Goal: Information Seeking & Learning: Learn about a topic

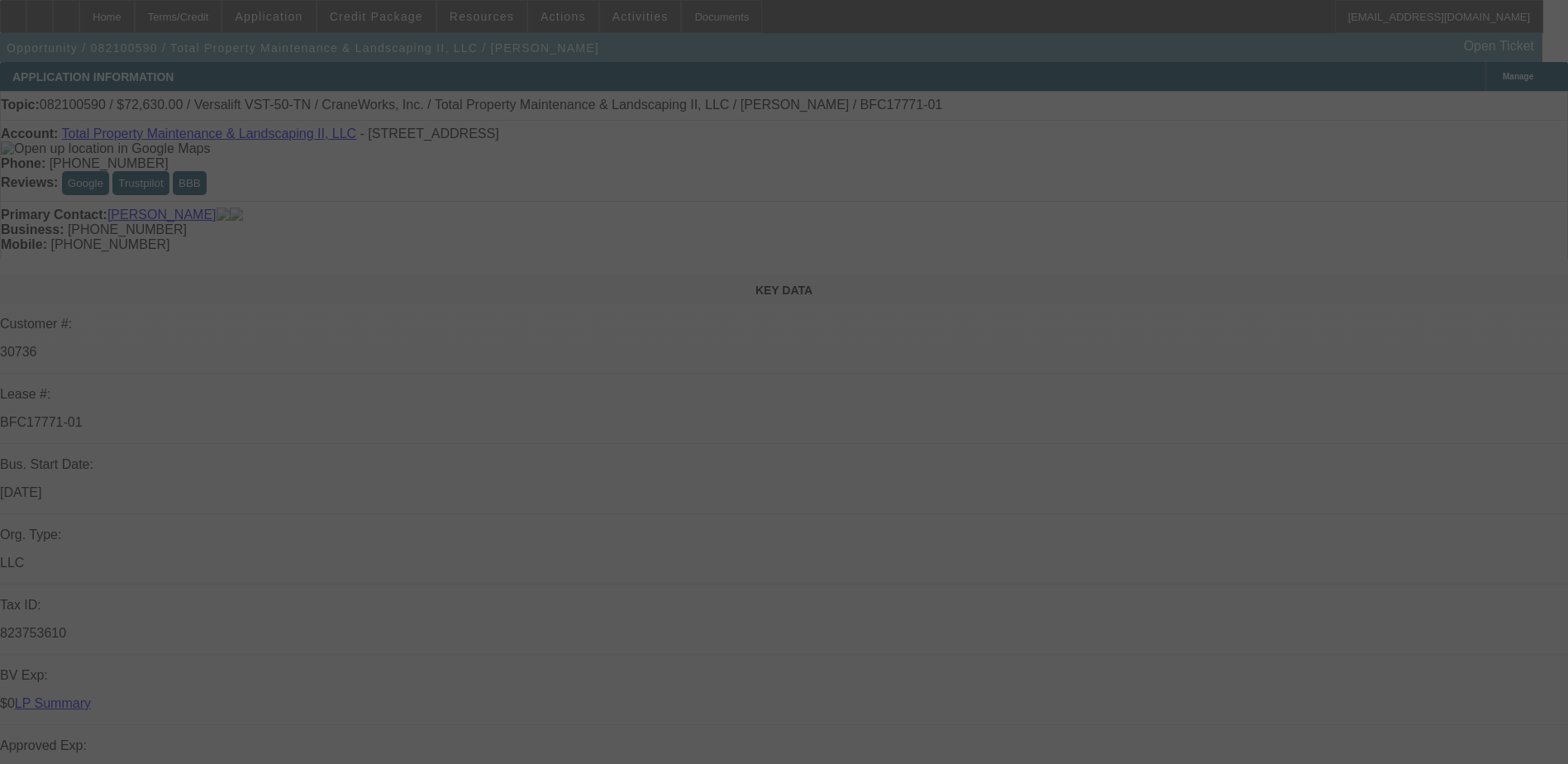
select select "0"
select select "6"
select select "0"
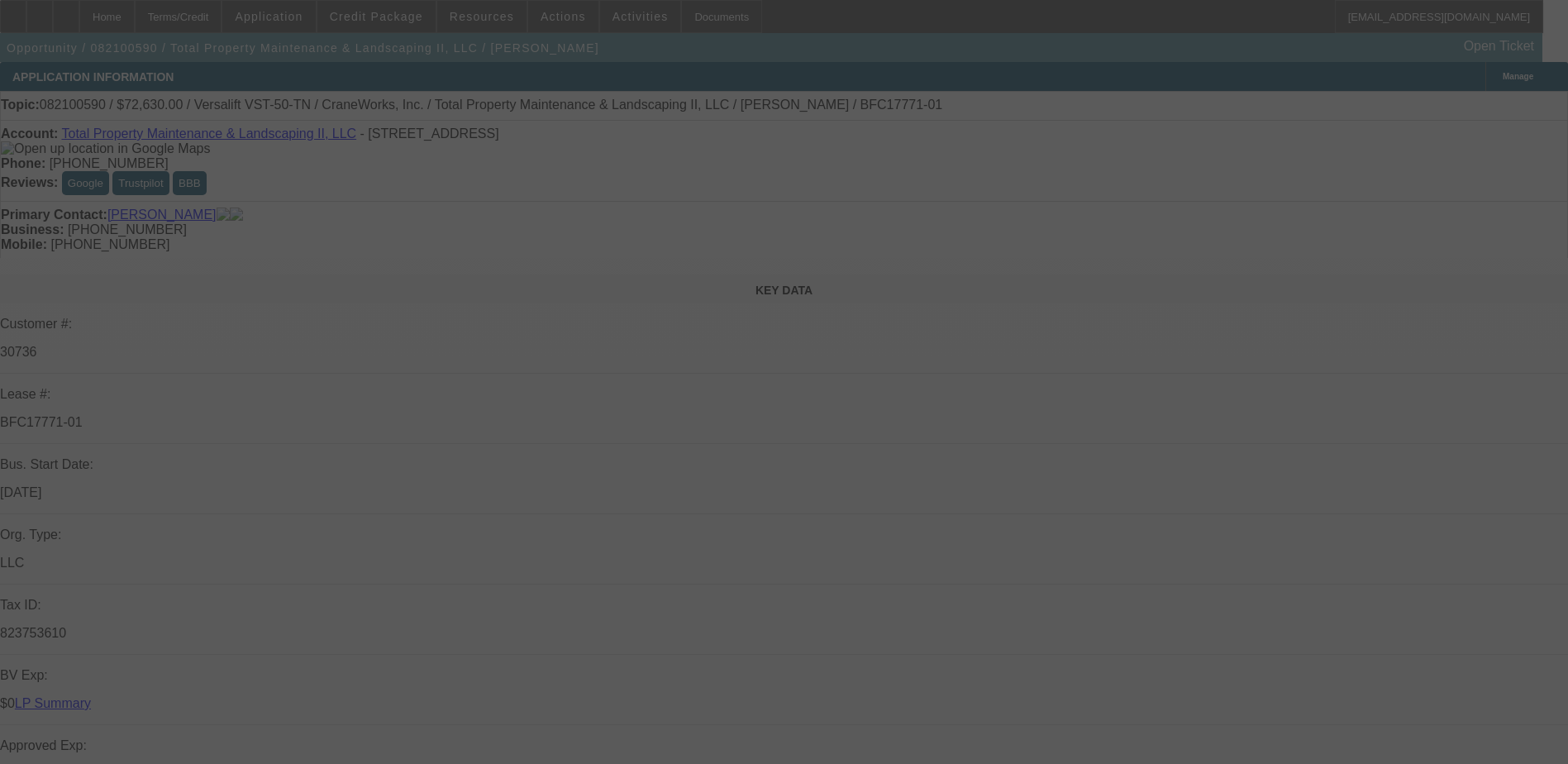
select select "0"
select select "6"
select select "0"
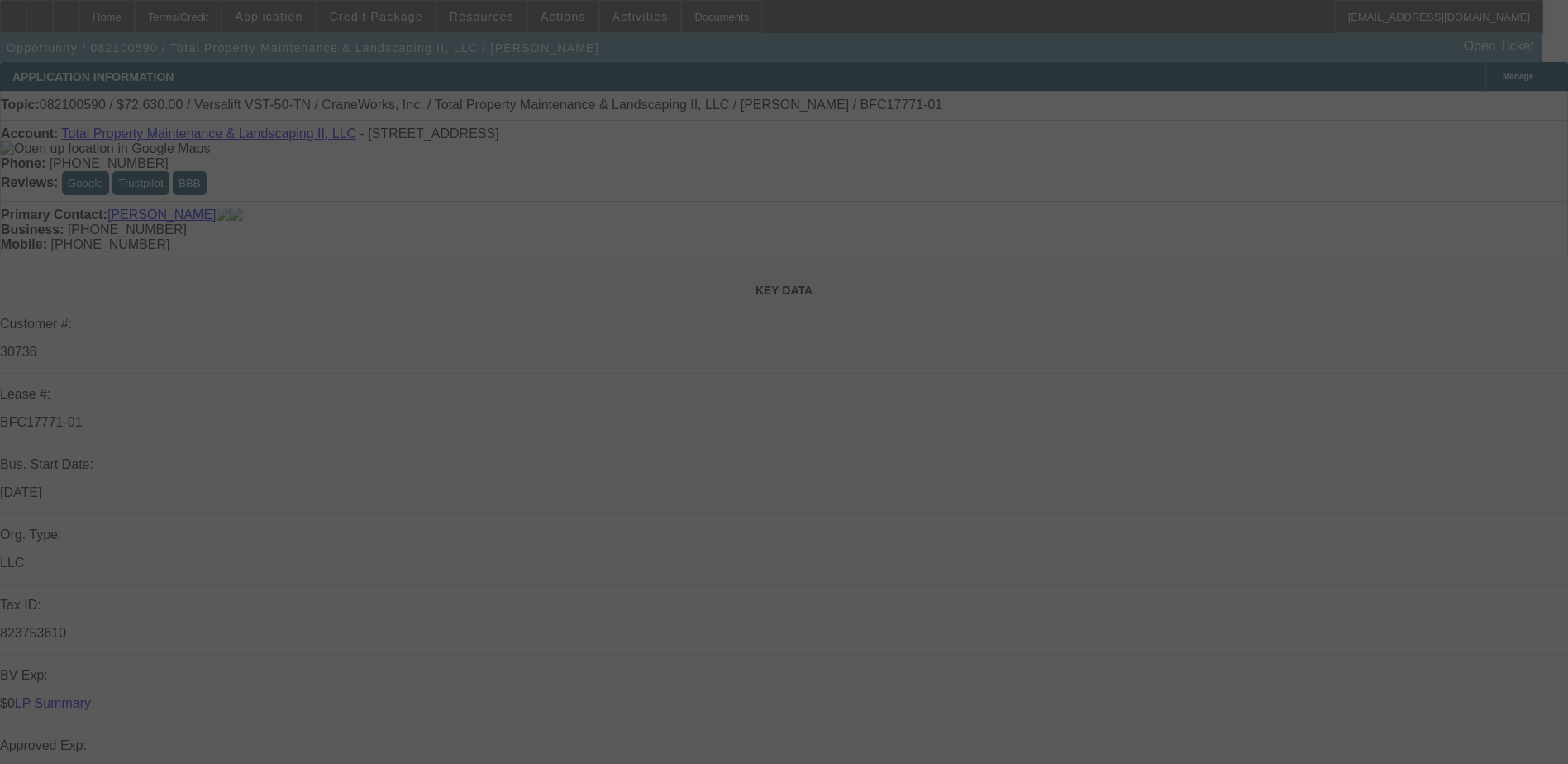
select select "0"
select select "6"
select select "0"
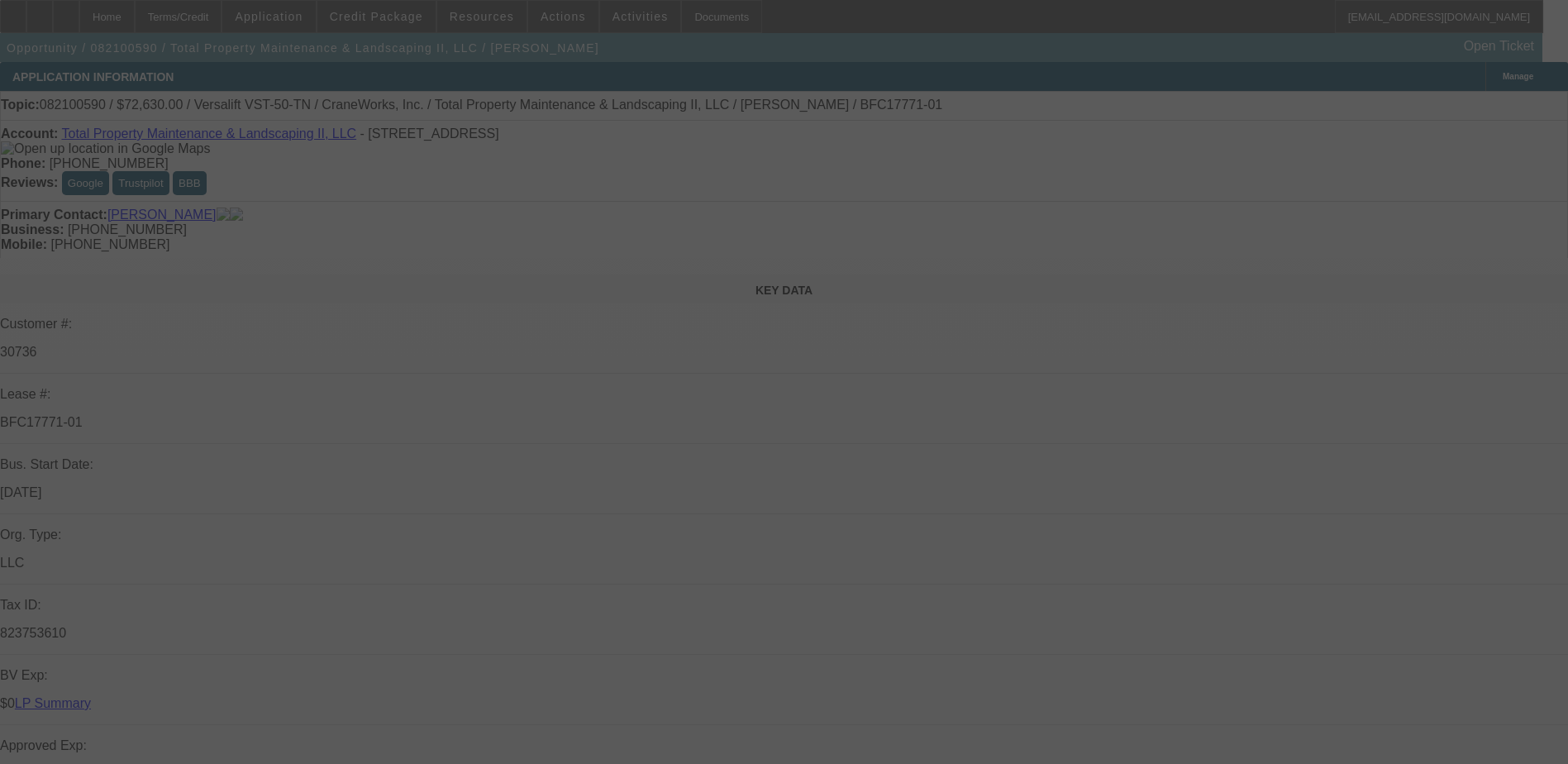
select select "6"
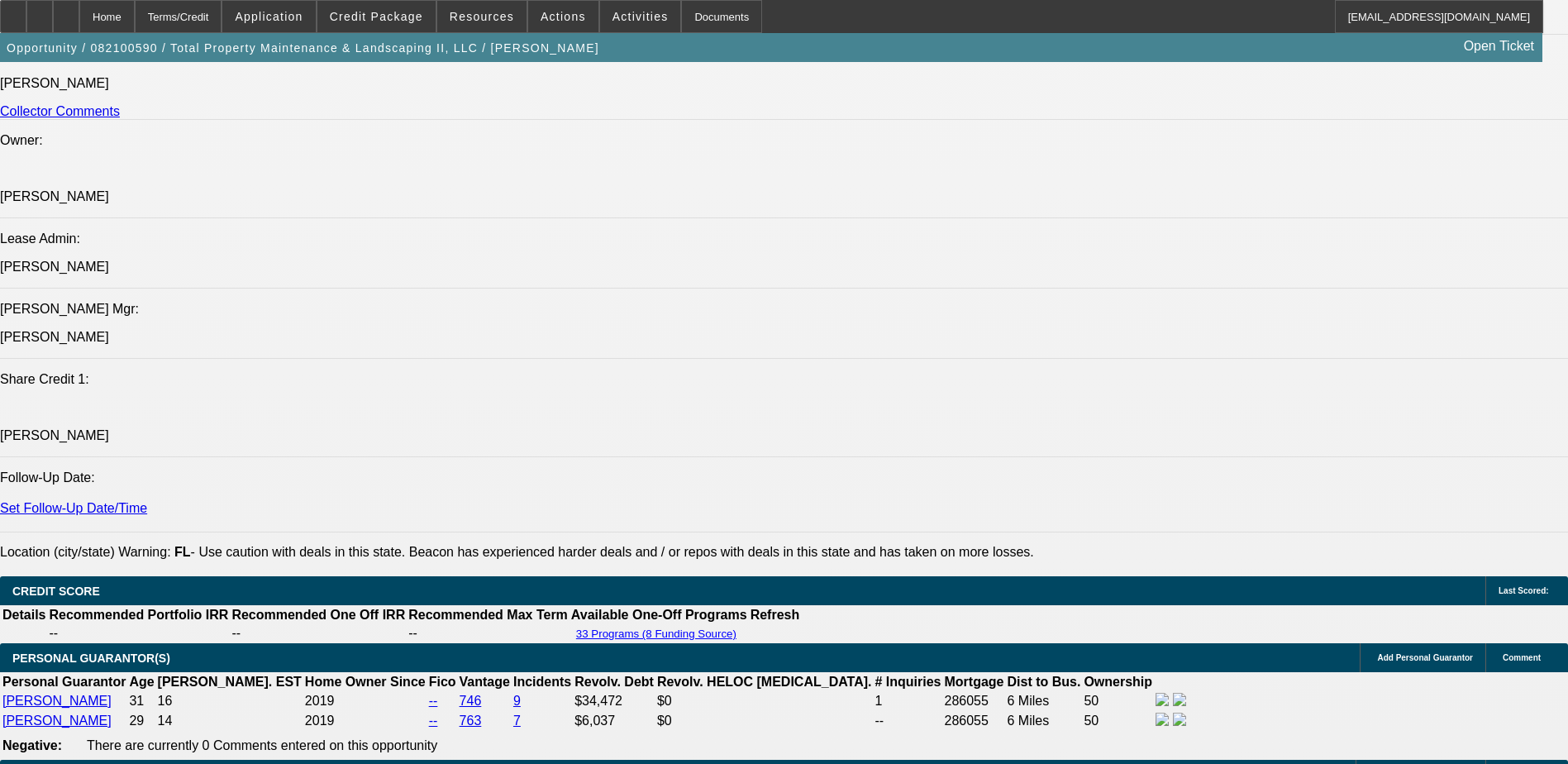
scroll to position [1653, 0]
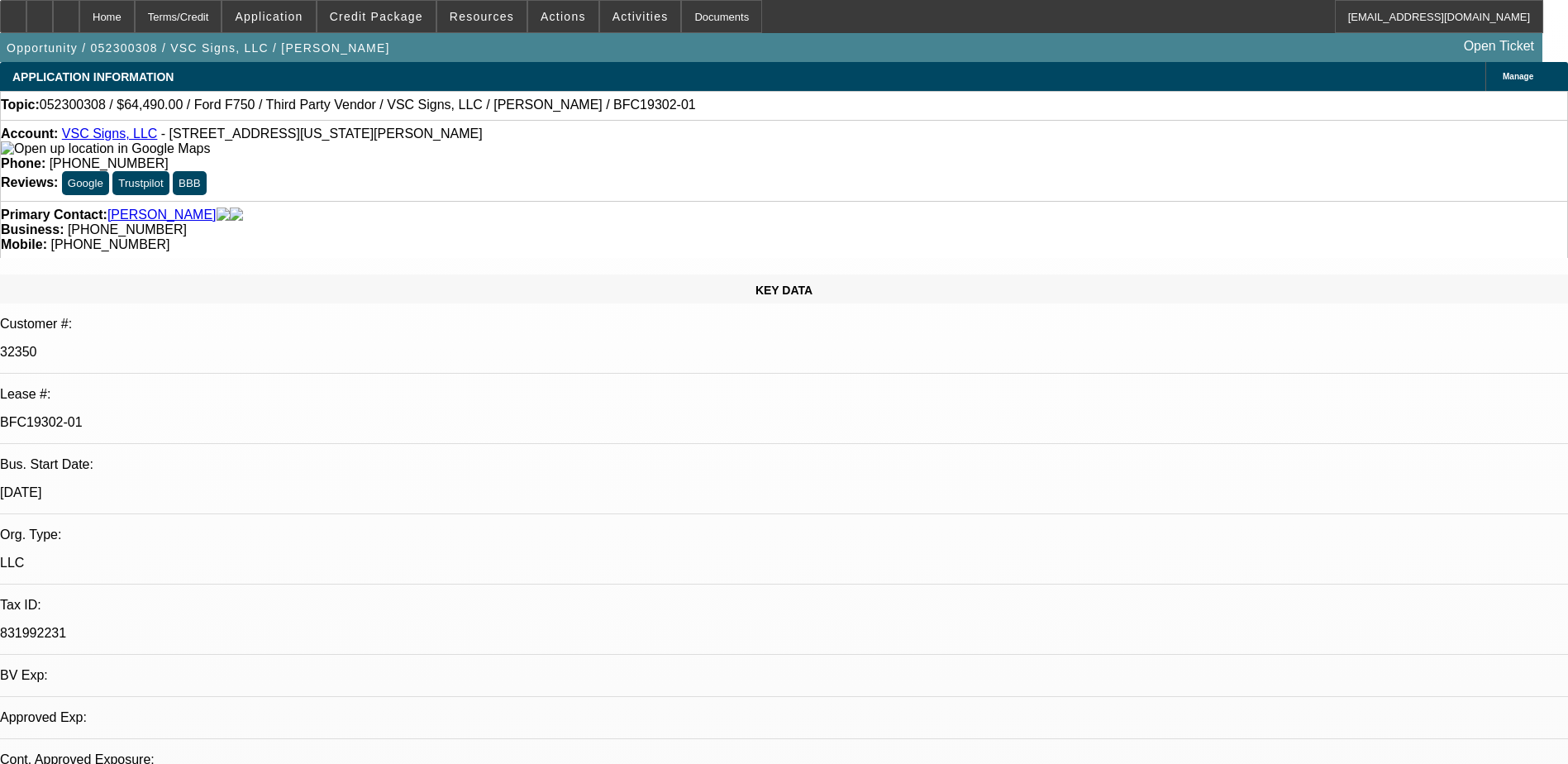
select select "0"
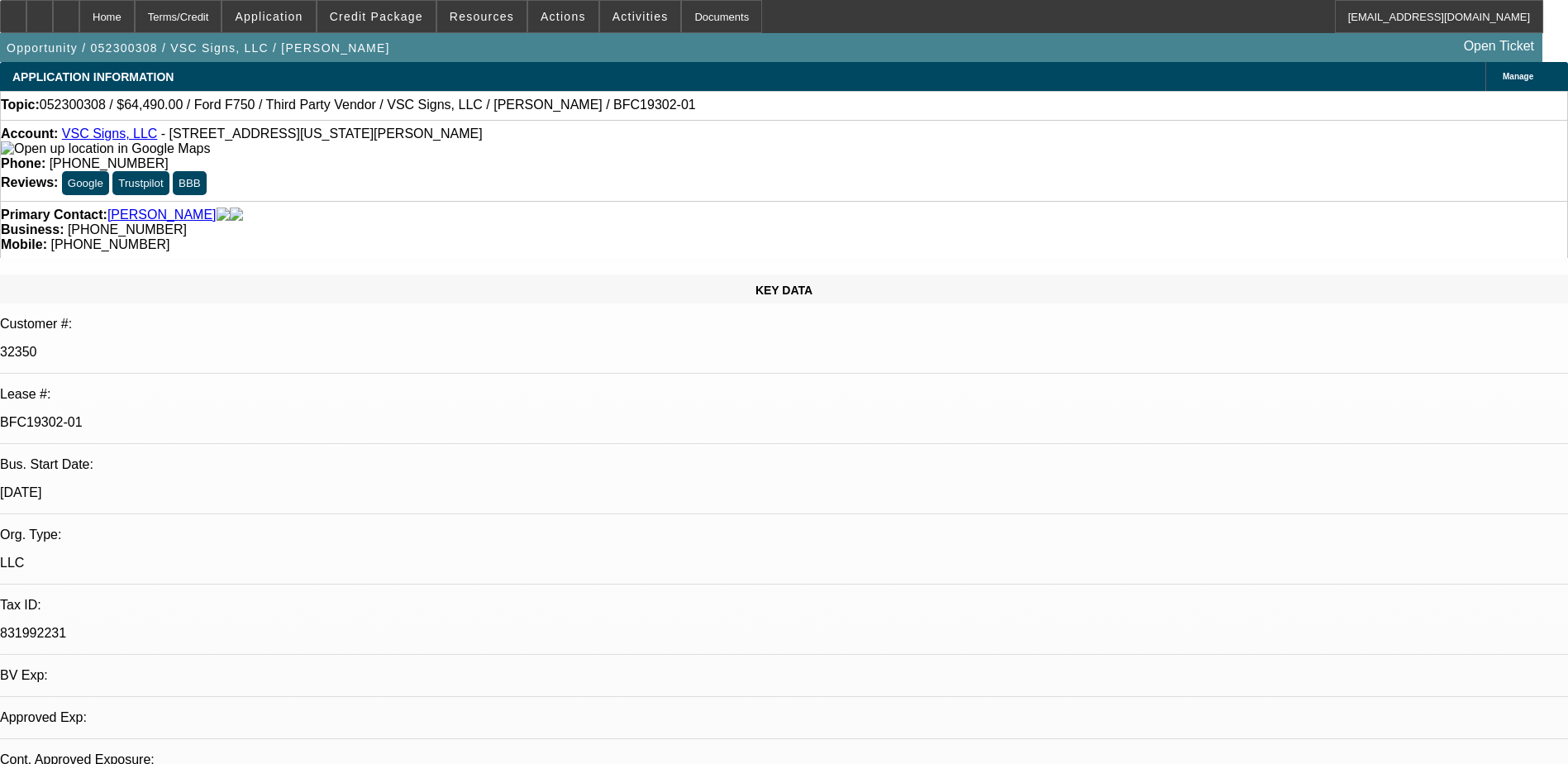
select select "0"
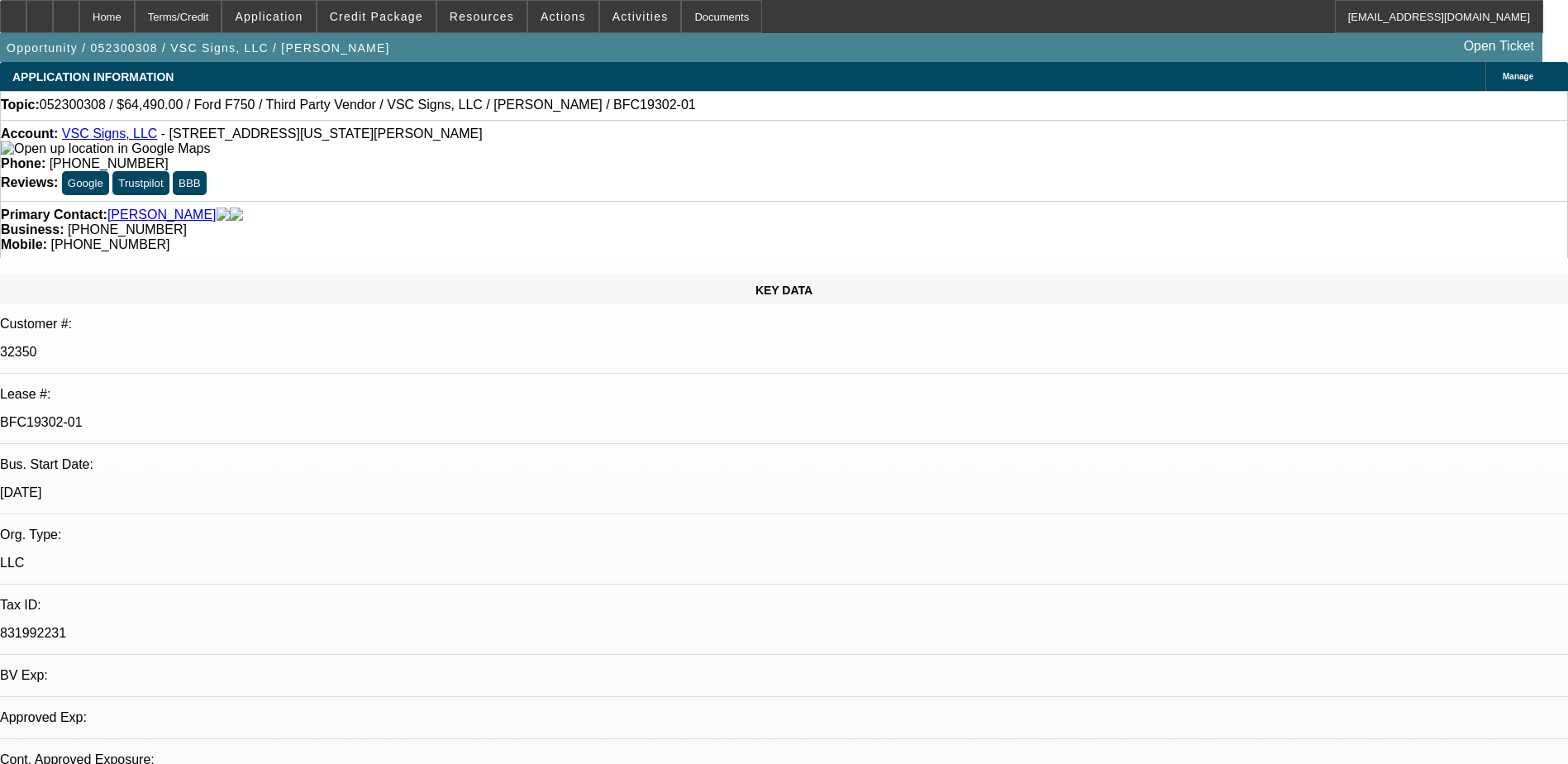
select select "0"
select select "1"
select select "6"
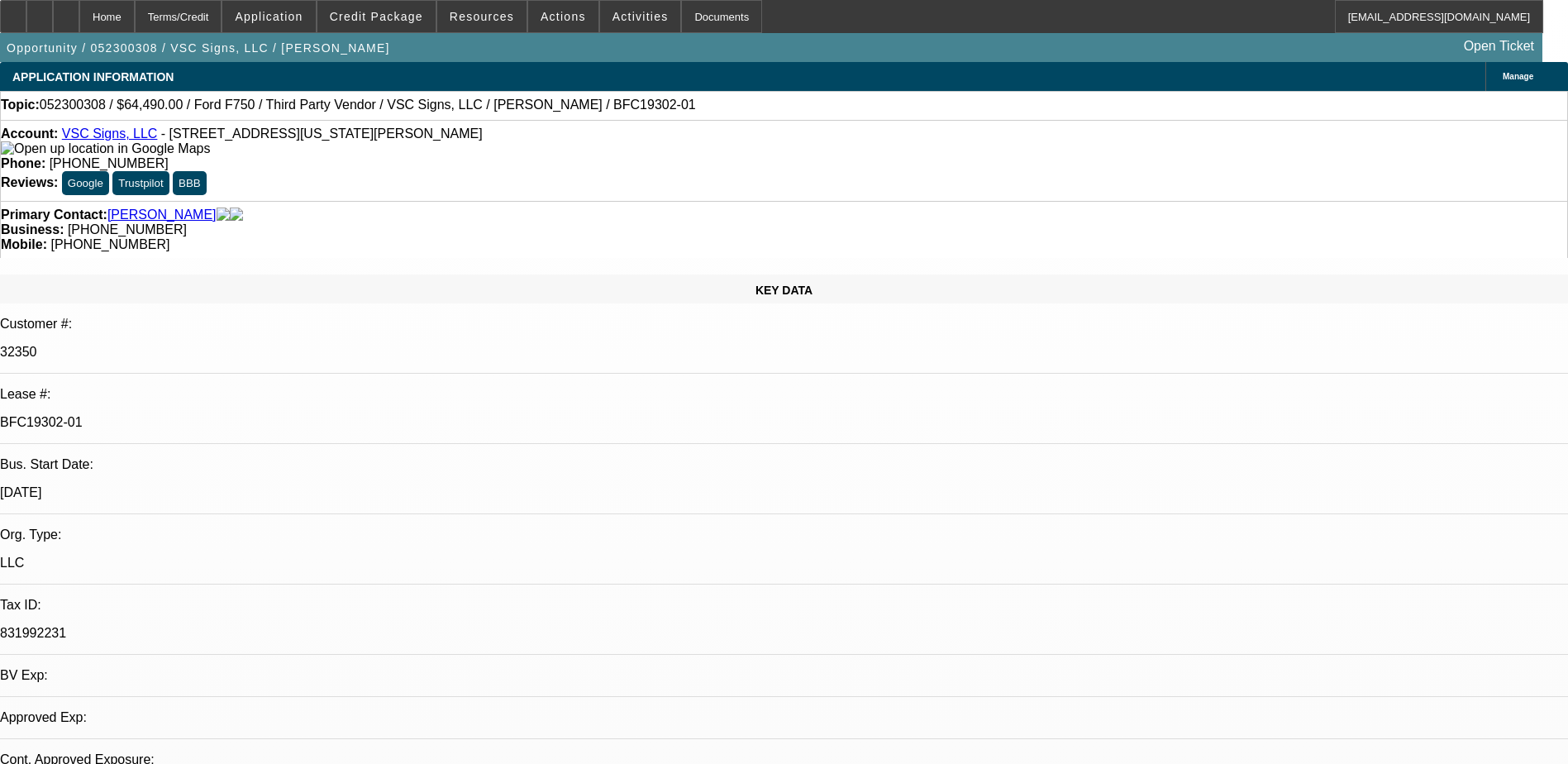
select select "1"
select select "6"
select select "1"
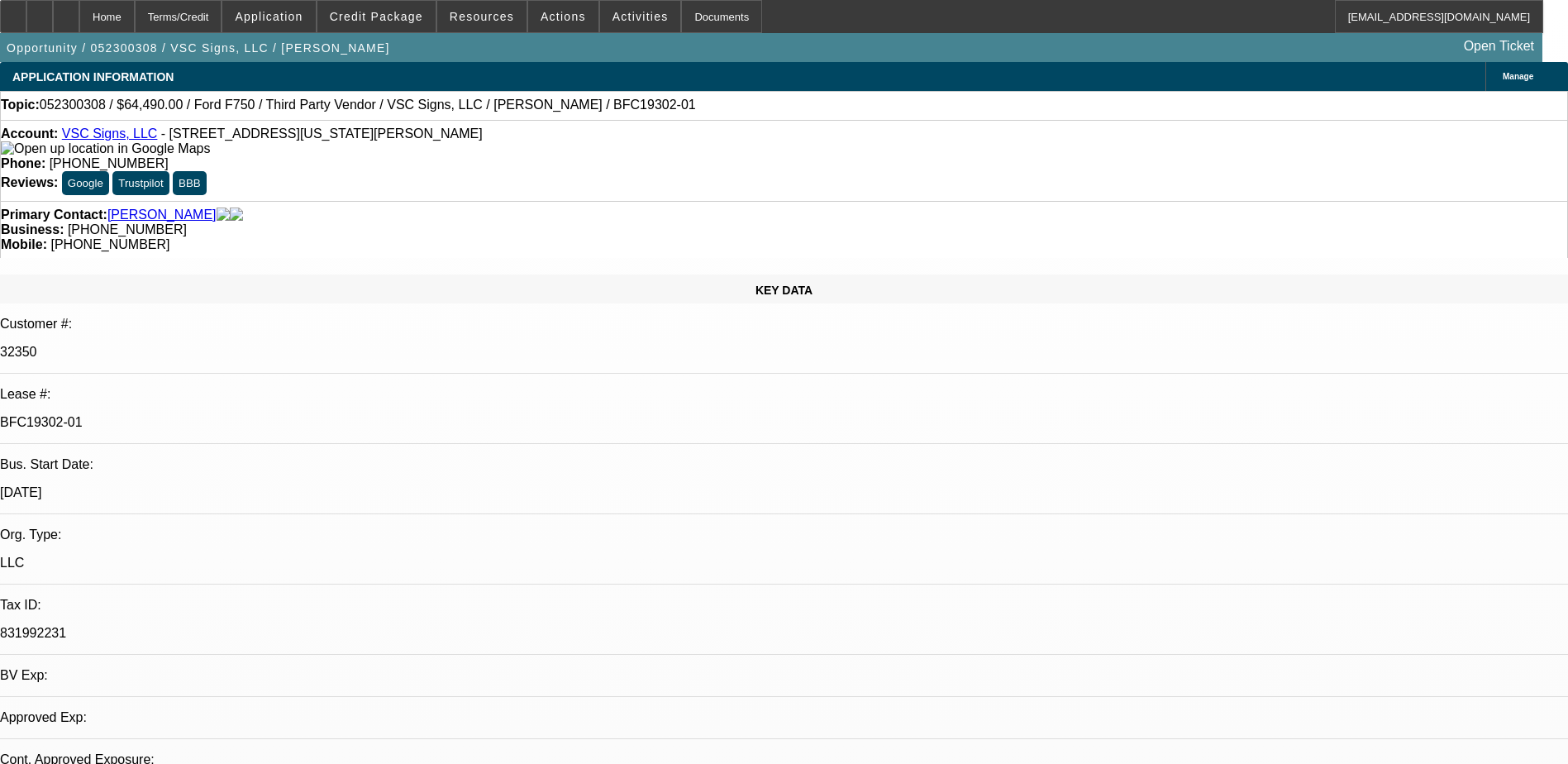
select select "6"
select select "1"
select select "6"
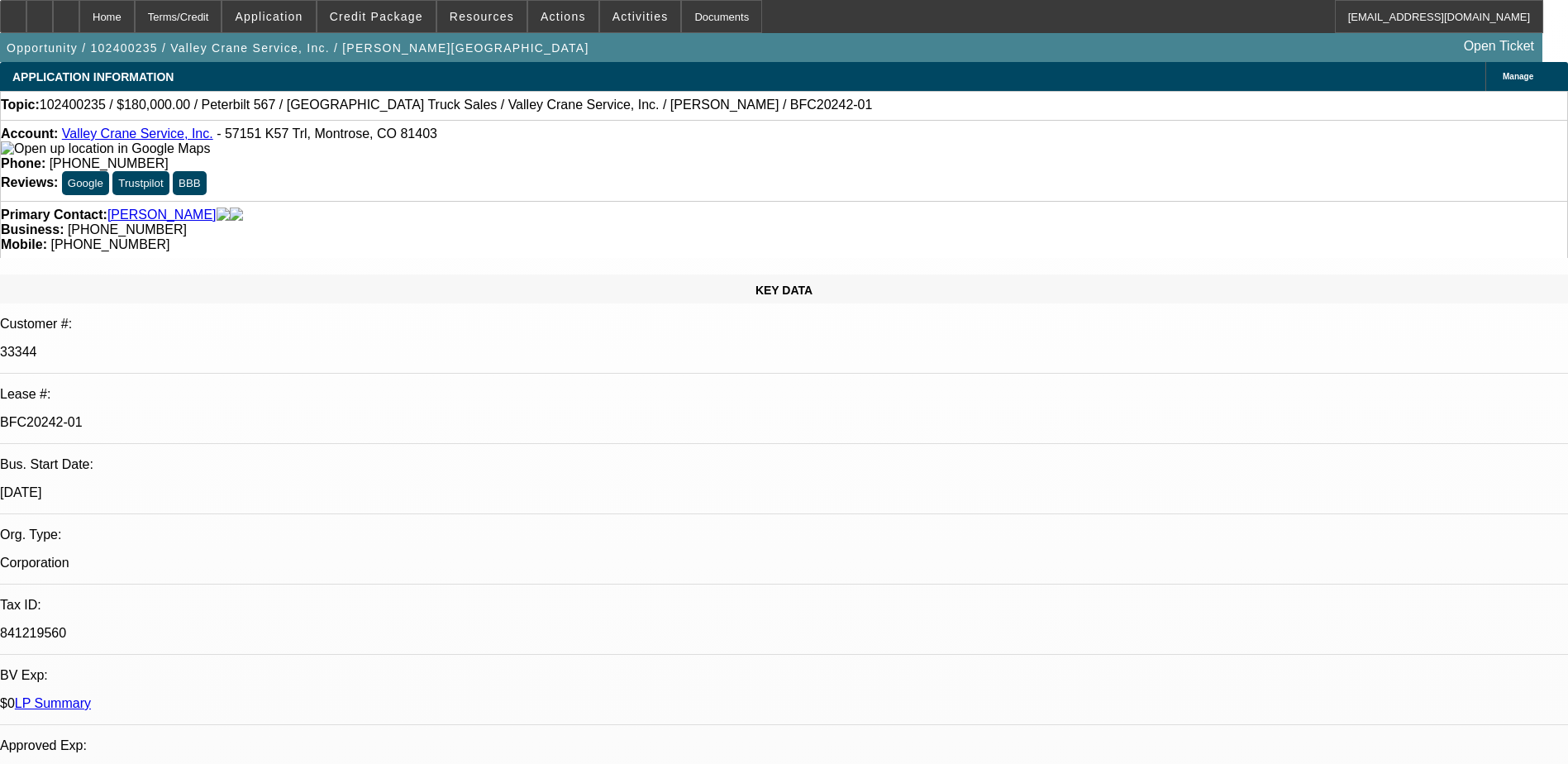
select select "0"
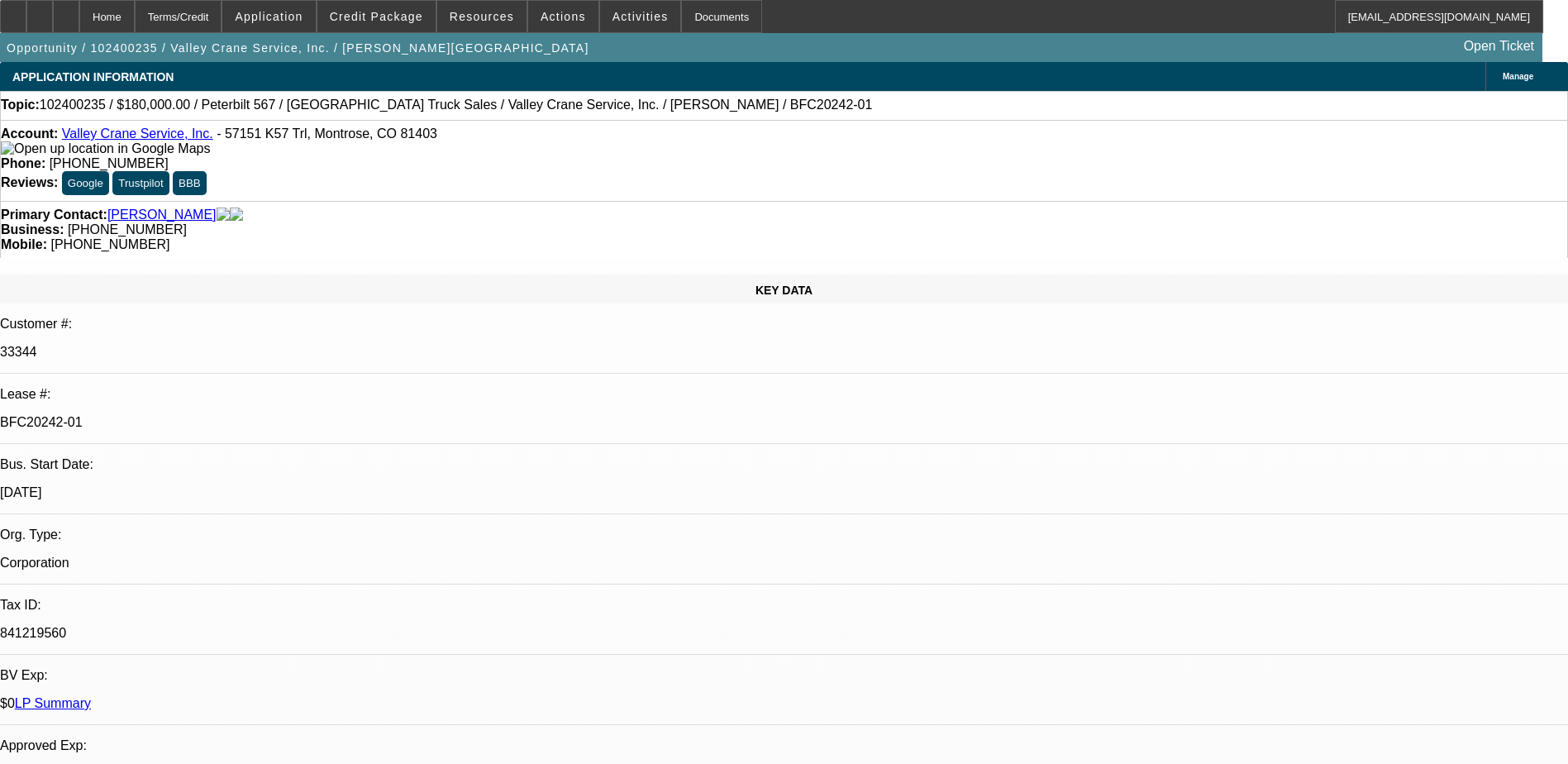
select select "0"
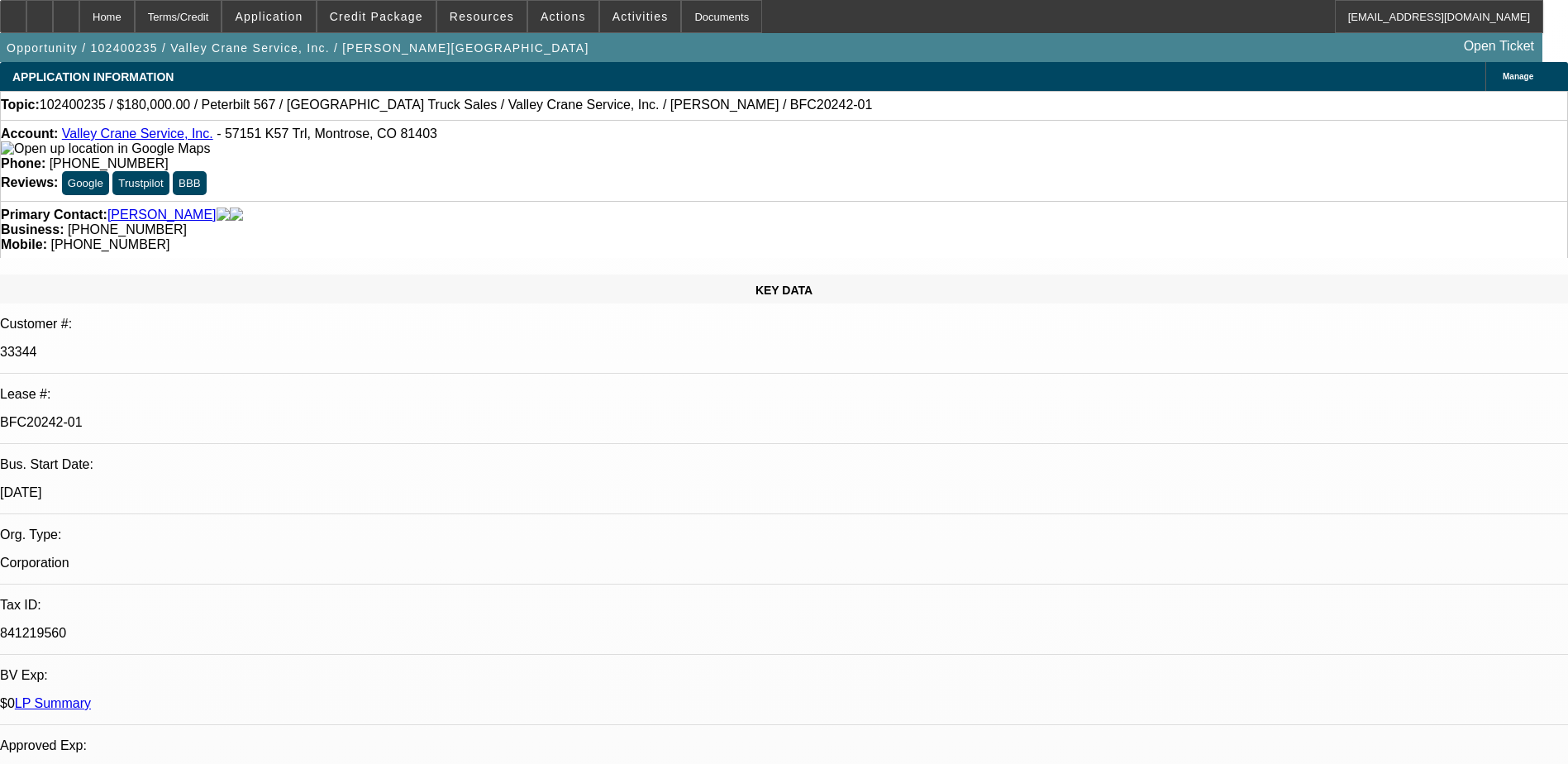
select select "0"
select select "1"
select select "6"
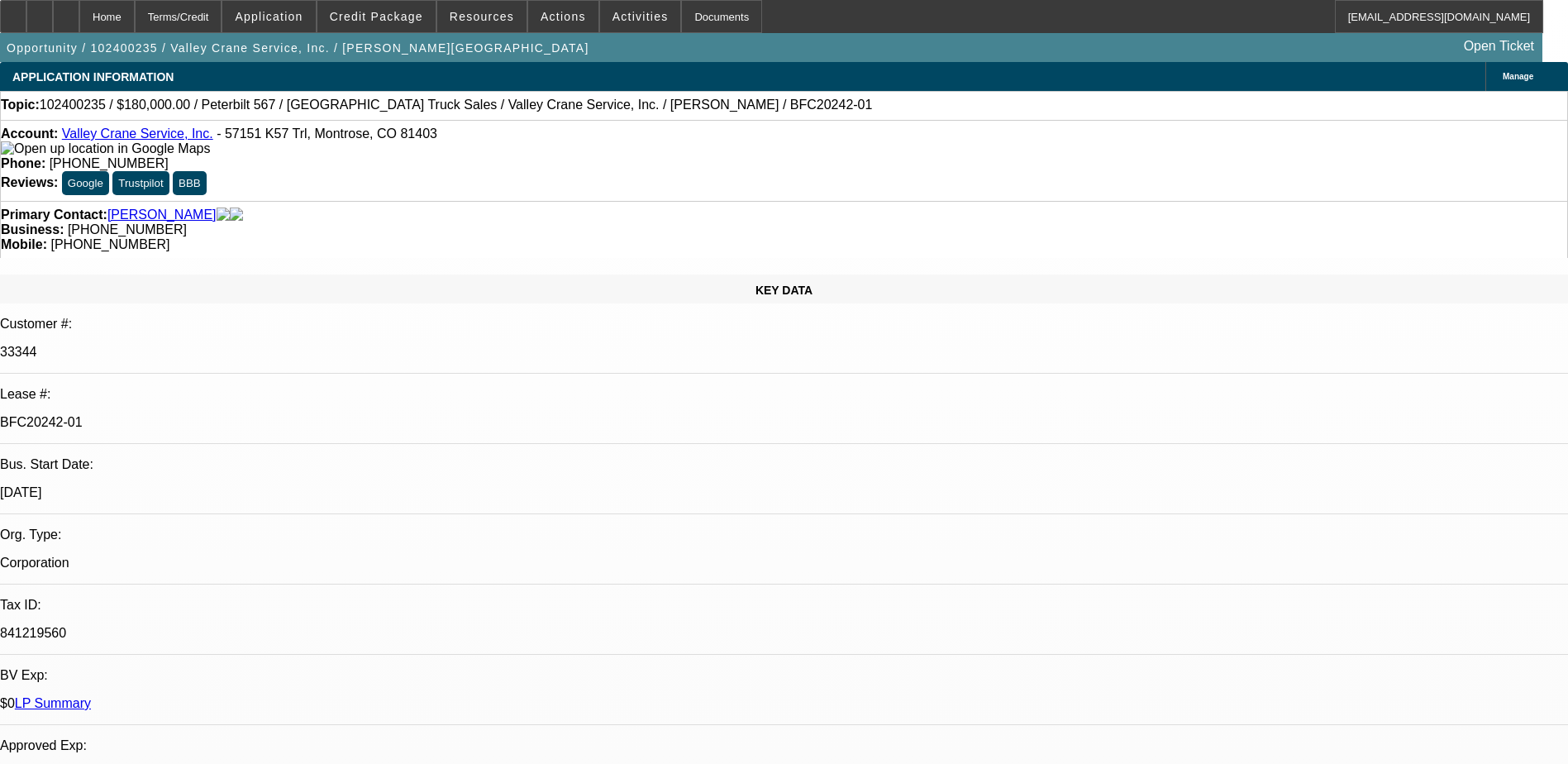
select select "1"
select select "6"
select select "1"
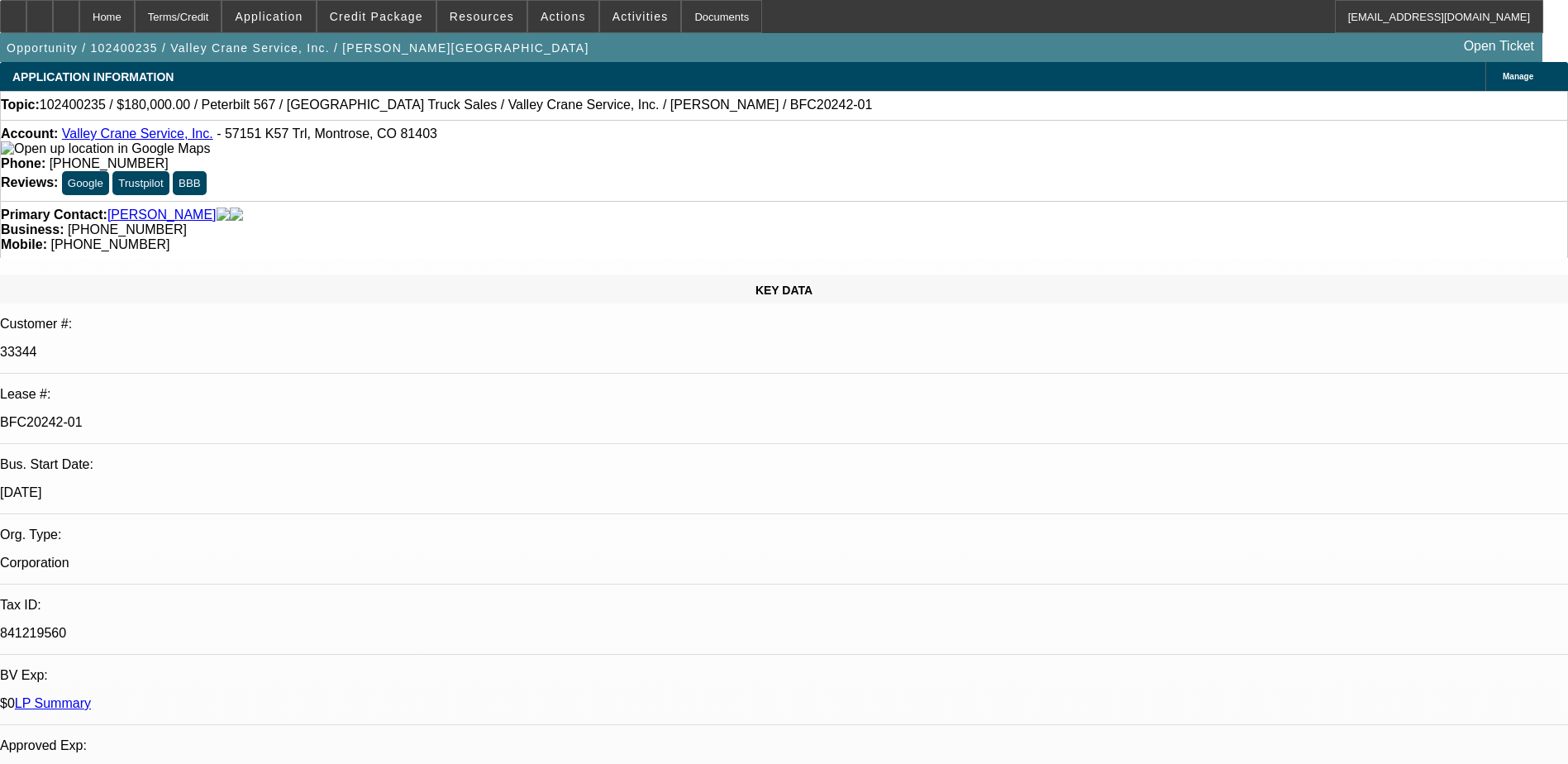
select select "6"
select select "1"
select select "6"
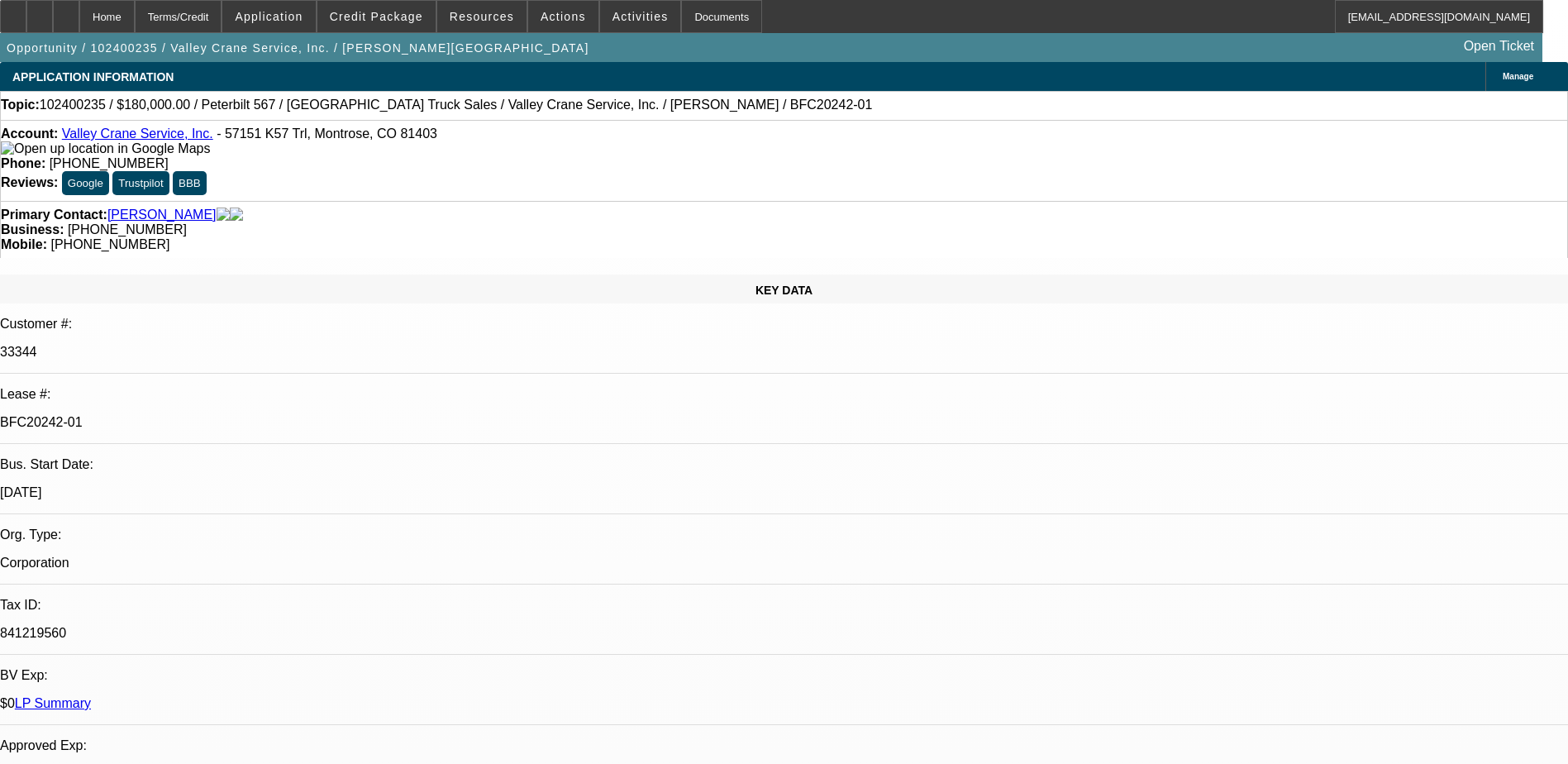
select select "0"
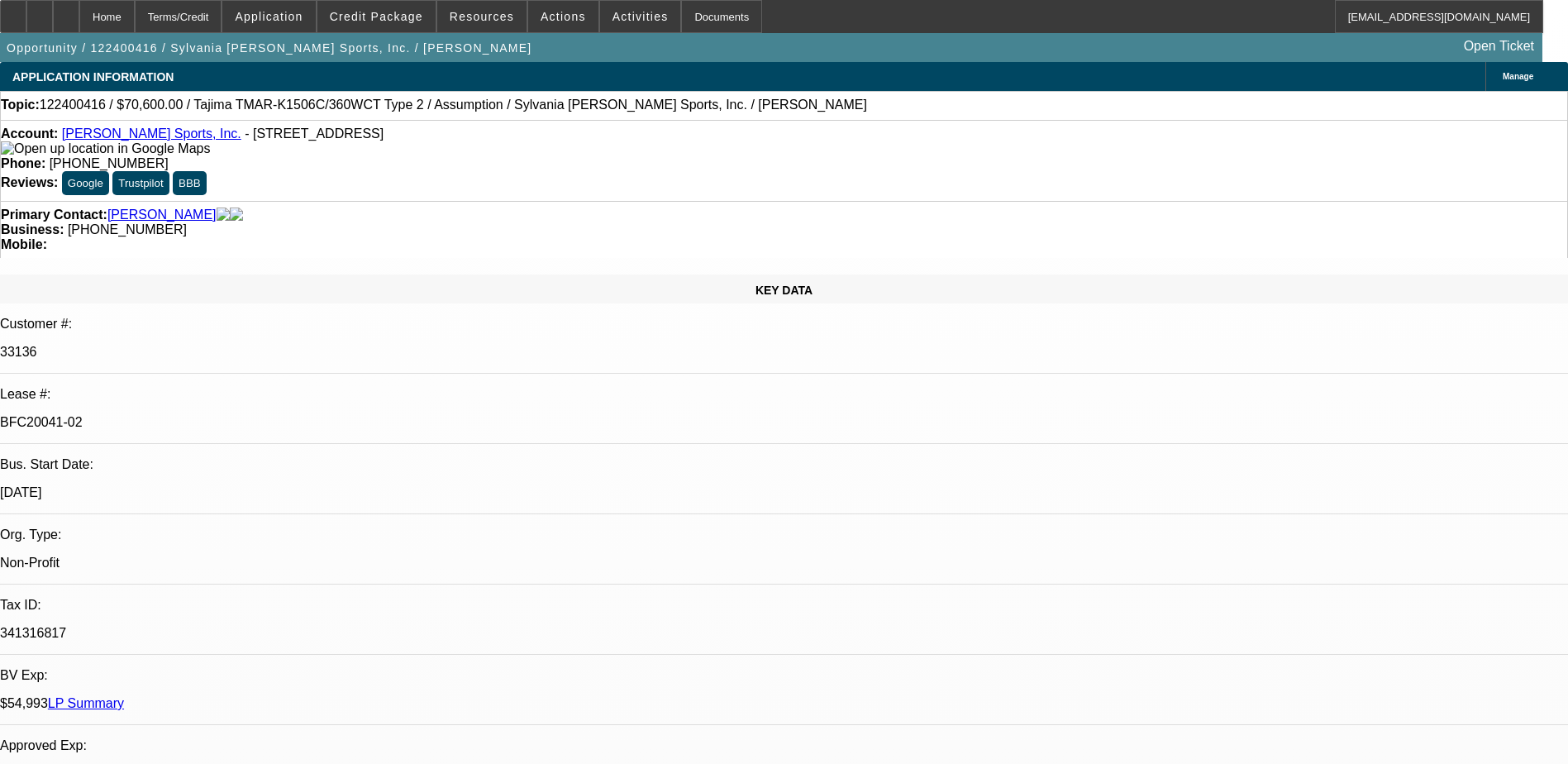
select select "0"
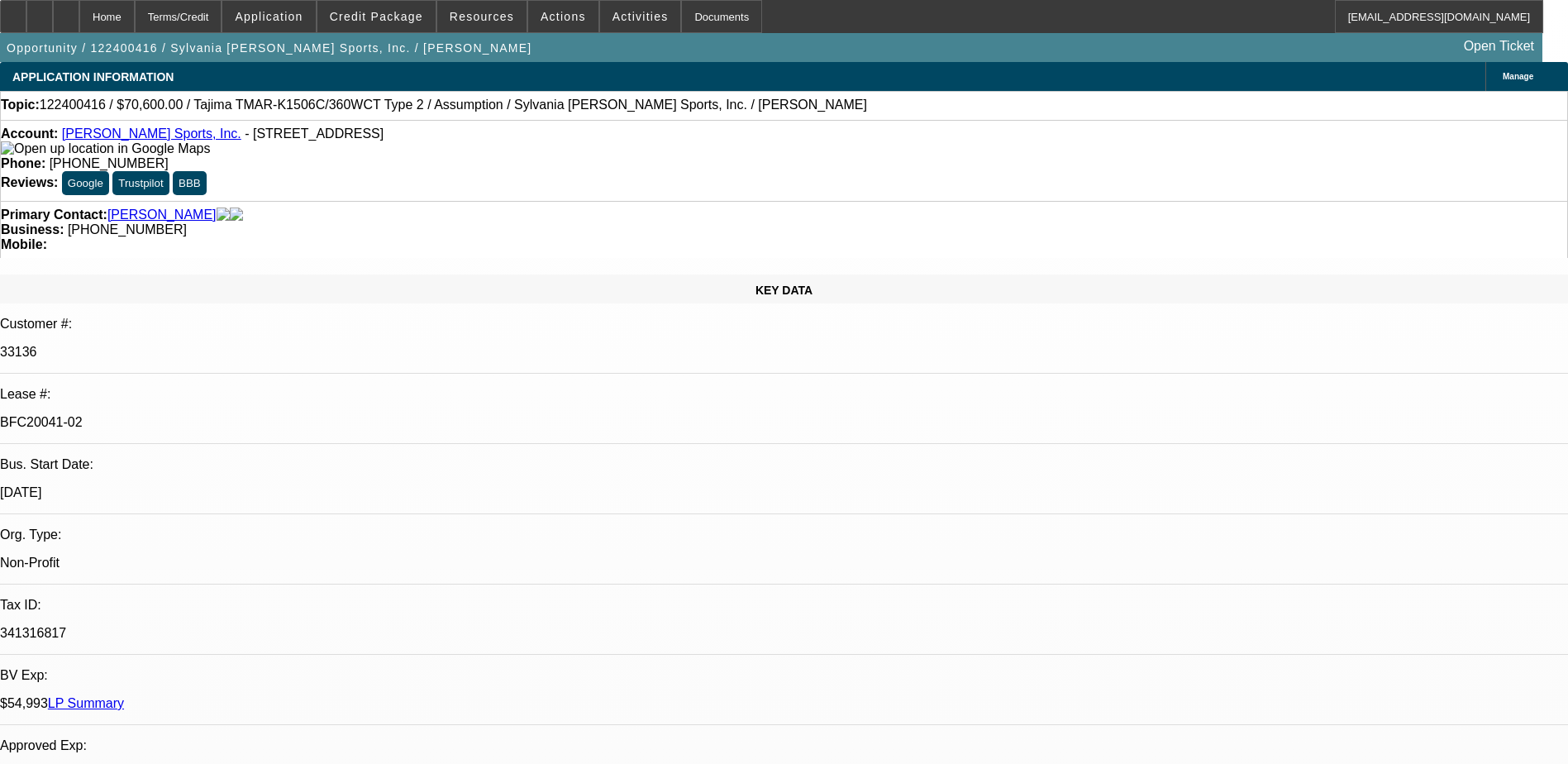
select select "0"
select select "1"
select select "2"
select select "4"
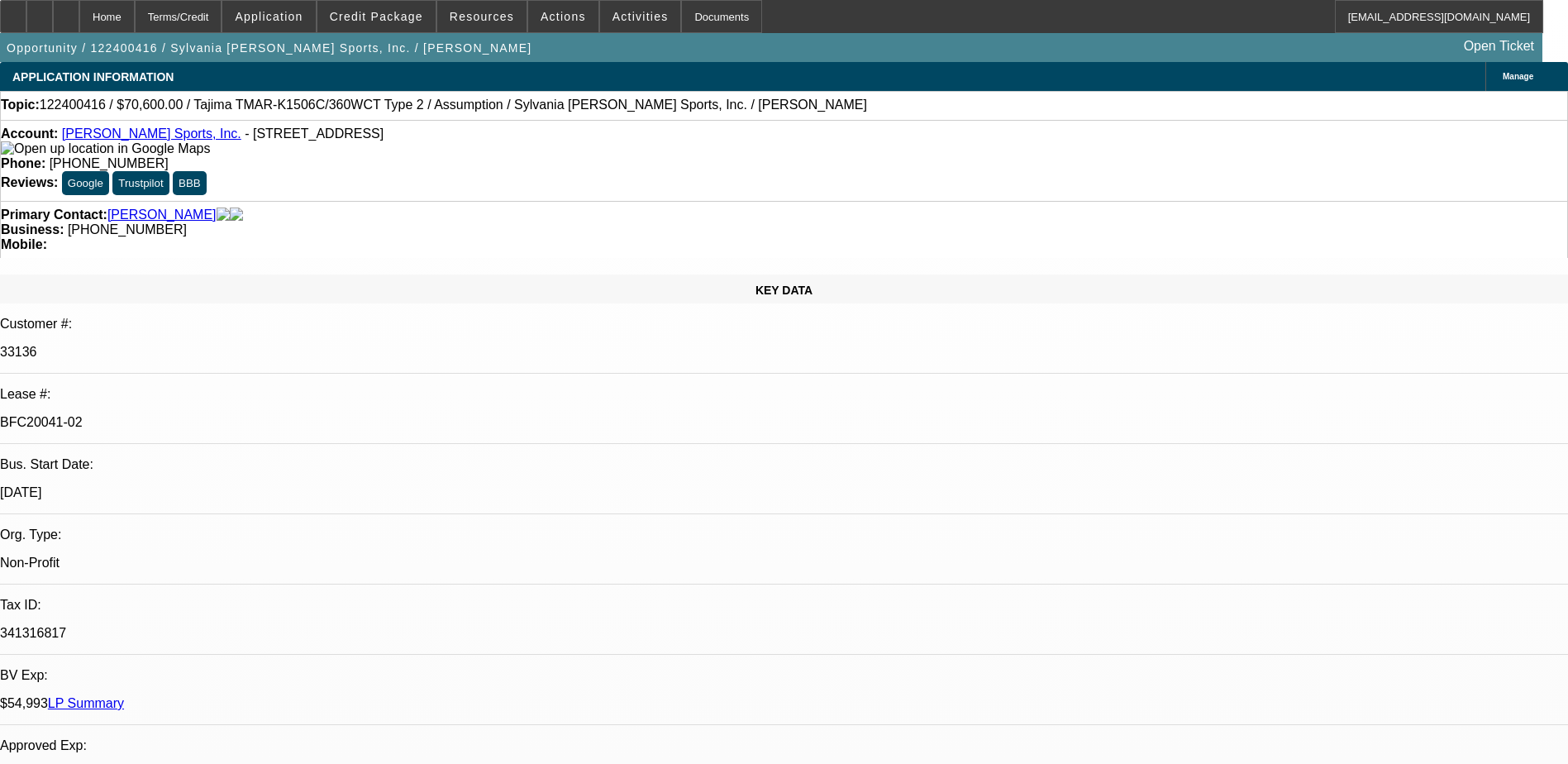
select select "1"
select select "2"
select select "4"
select select "1"
select select "2"
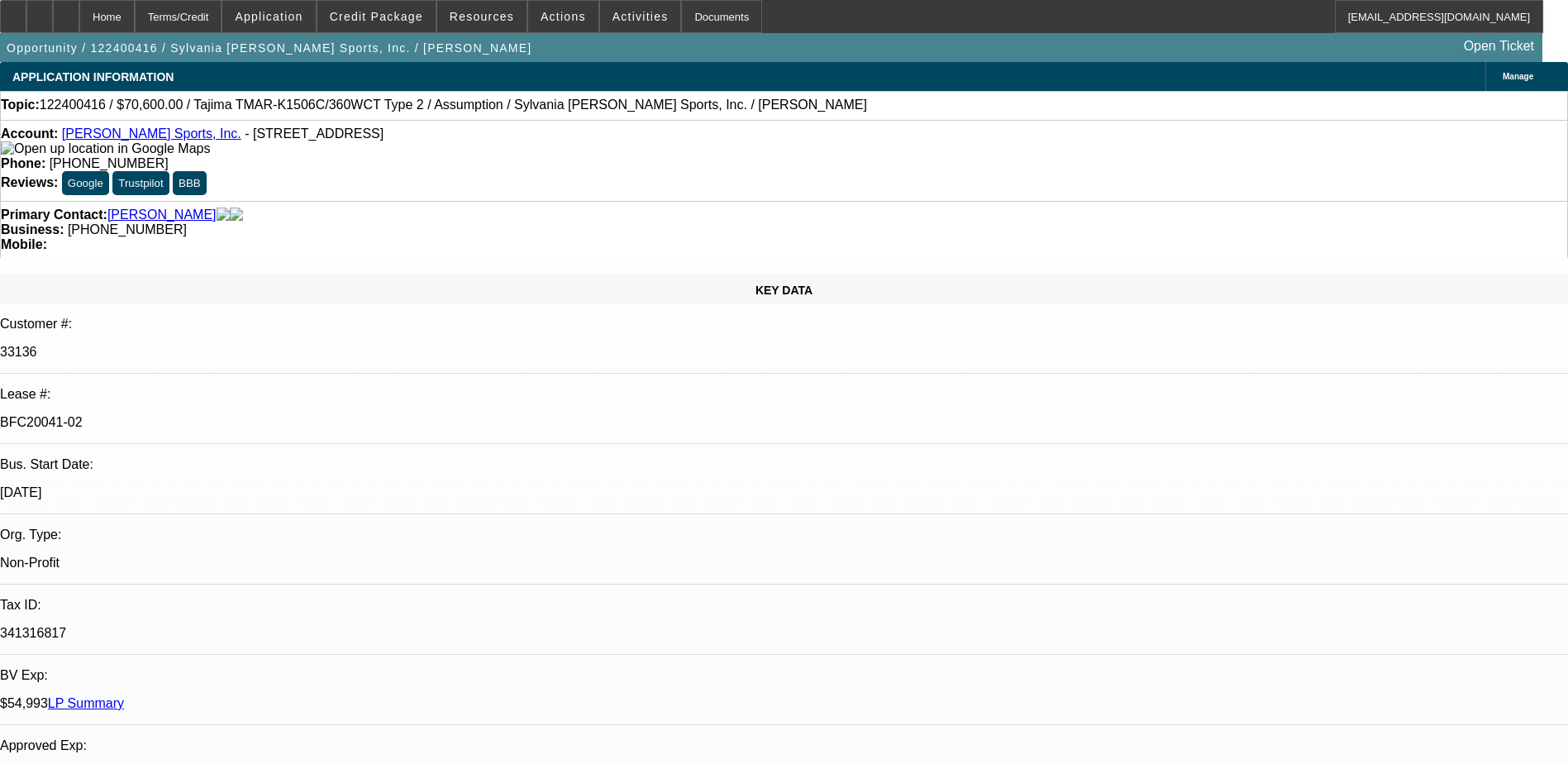
select select "4"
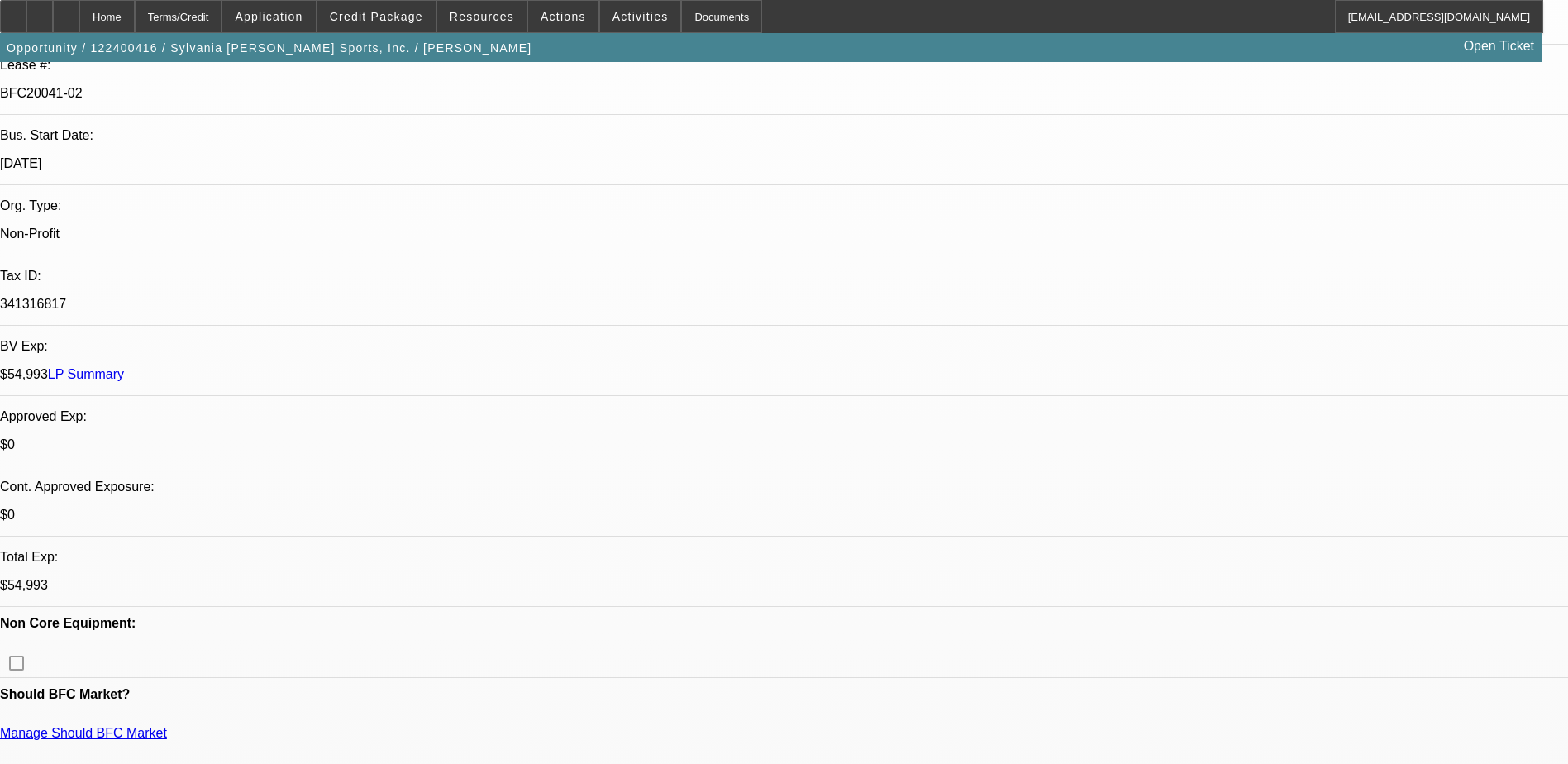
scroll to position [331, 0]
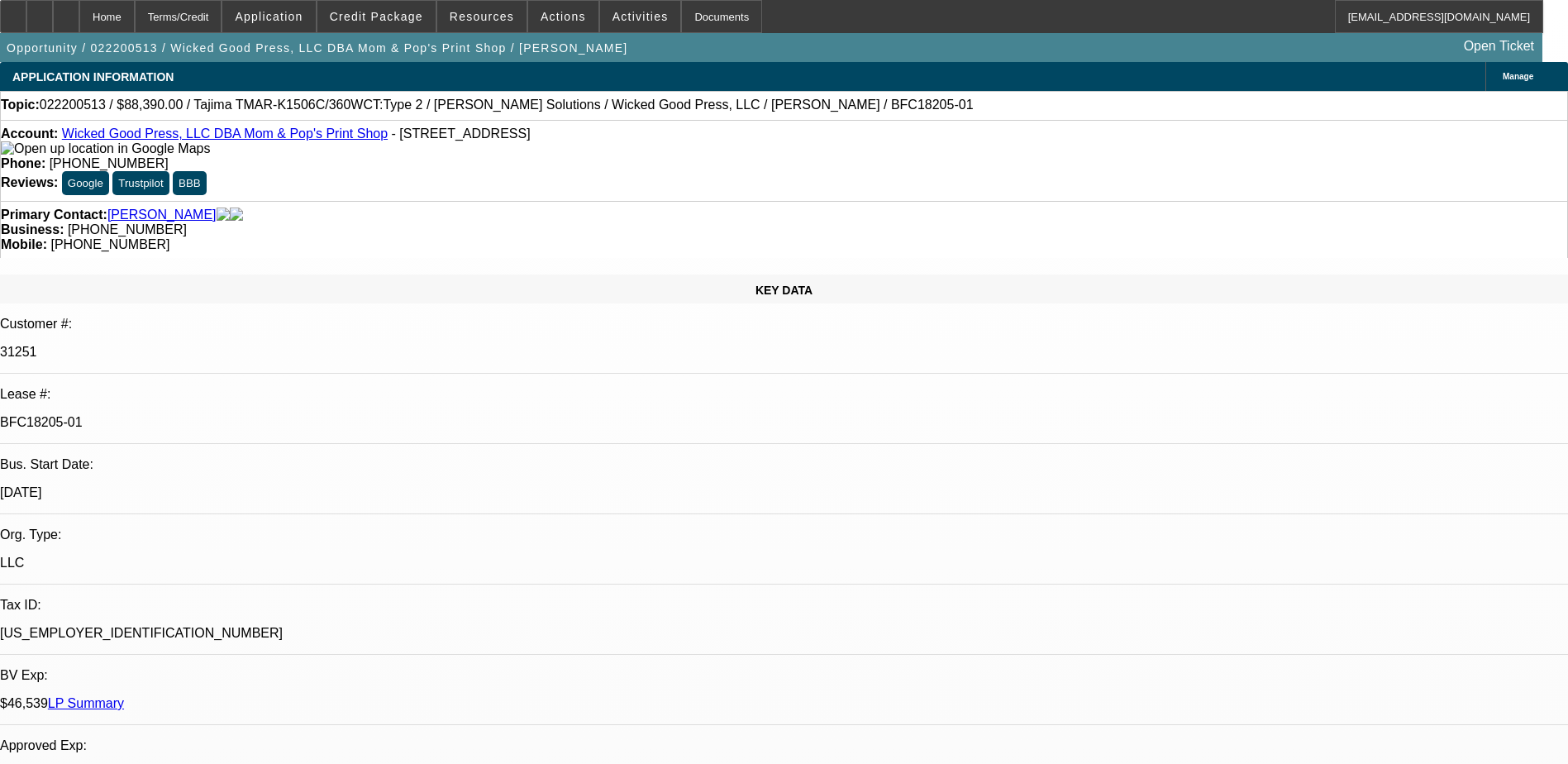
select select "0"
select select "2"
select select "0"
select select "2"
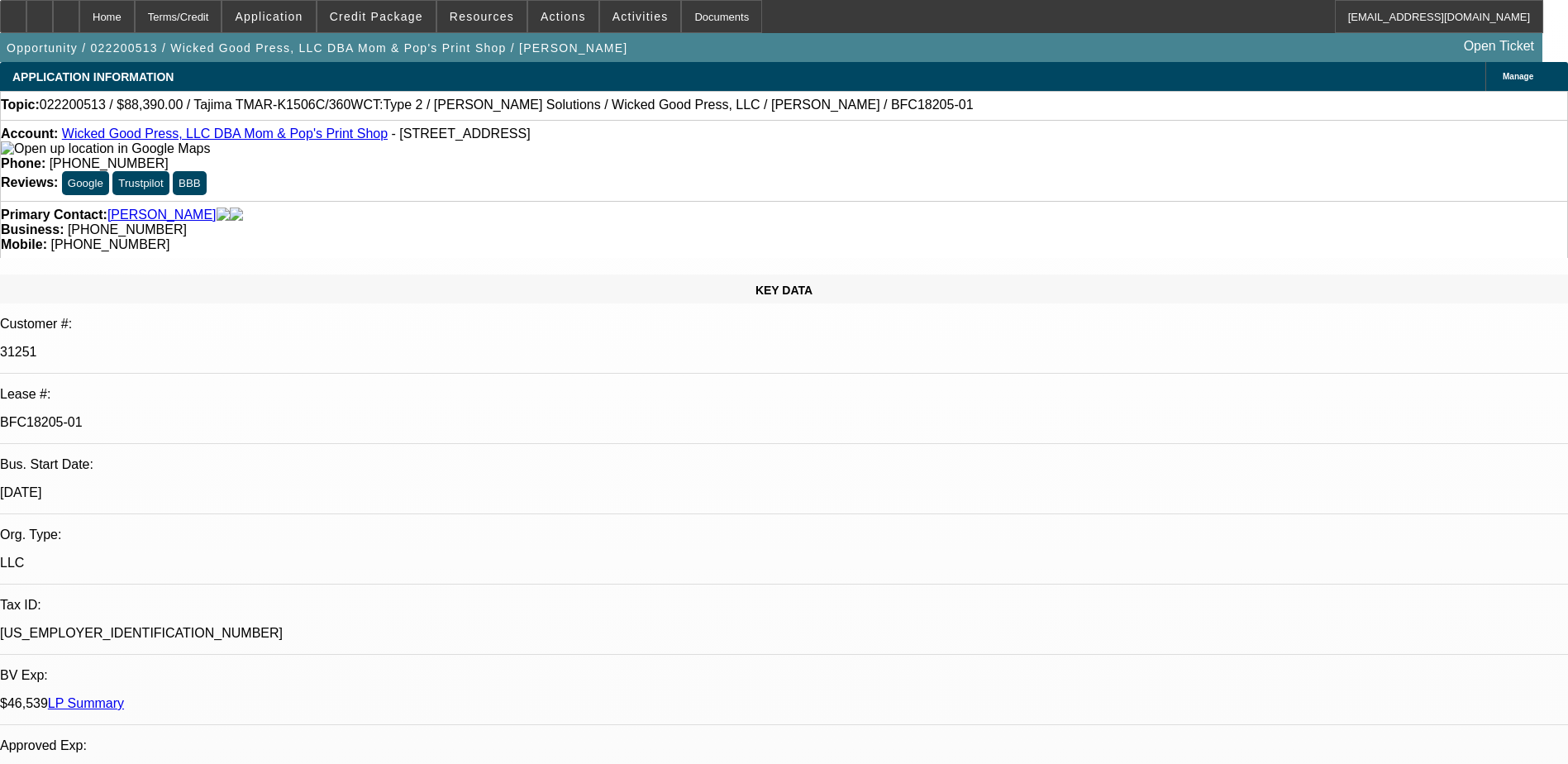
select select "0"
select select "2"
select select "0"
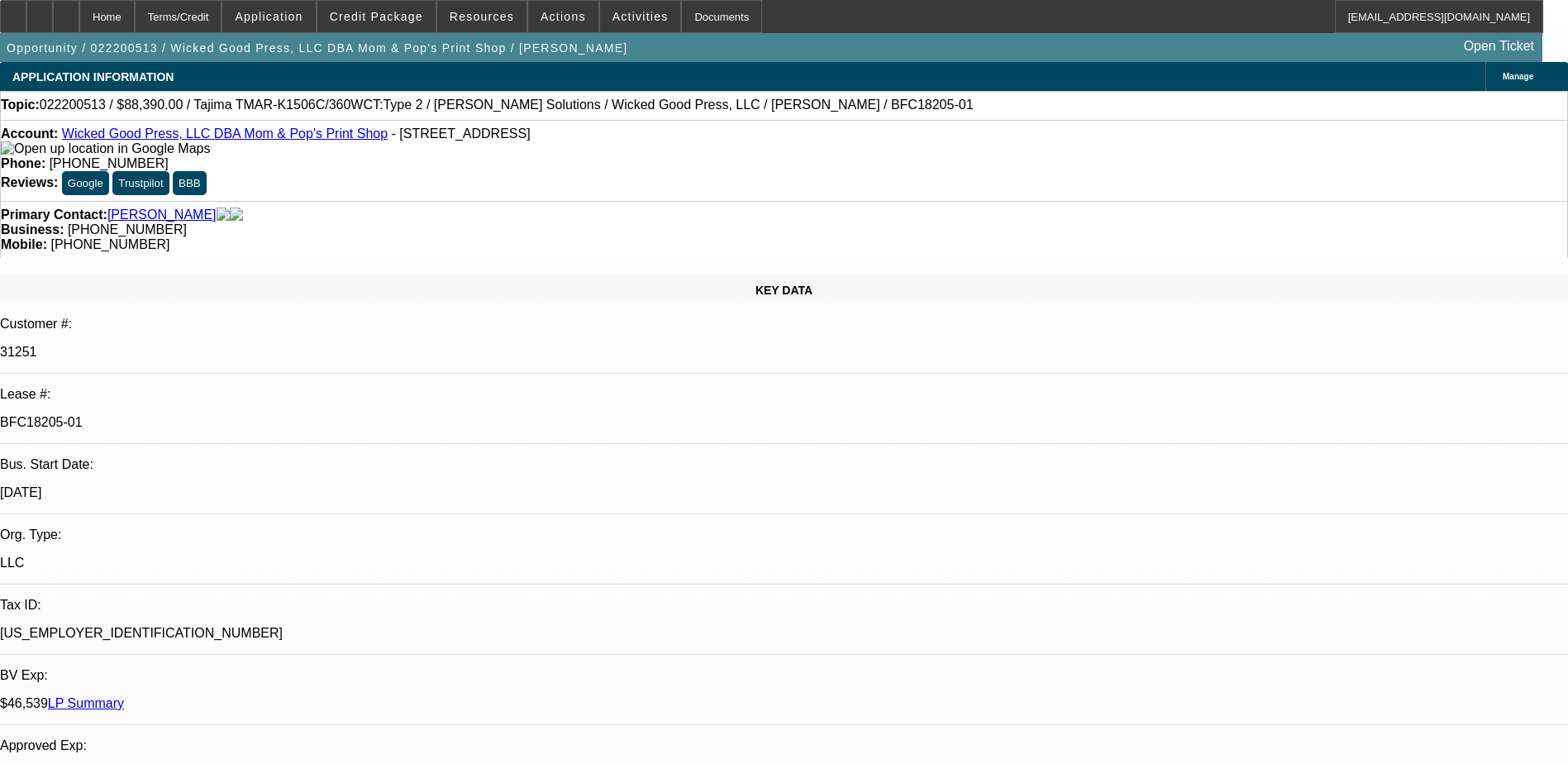
select select "0"
select select "1"
select select "2"
select select "6"
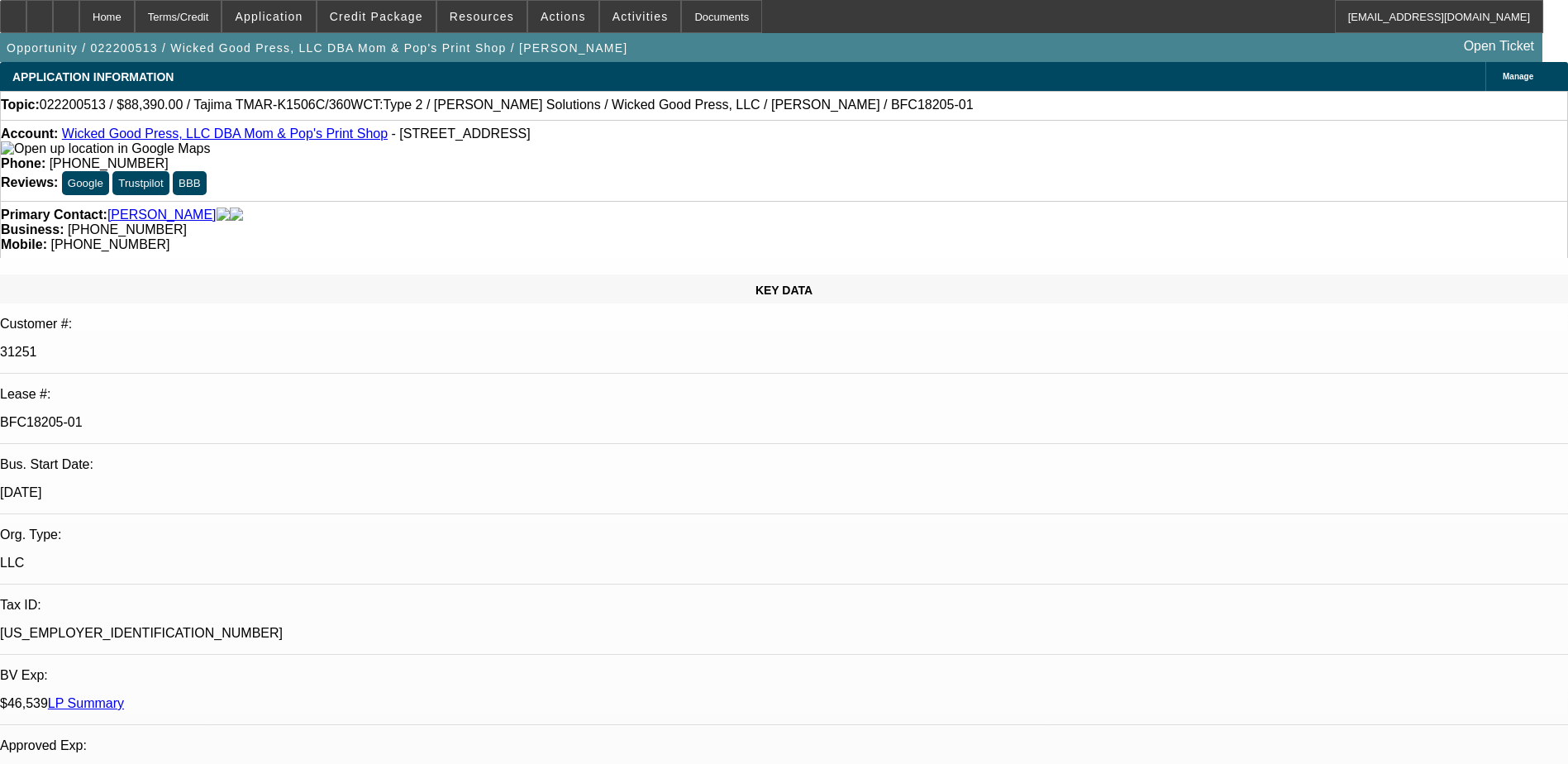
select select "1"
select select "2"
select select "6"
select select "1"
select select "2"
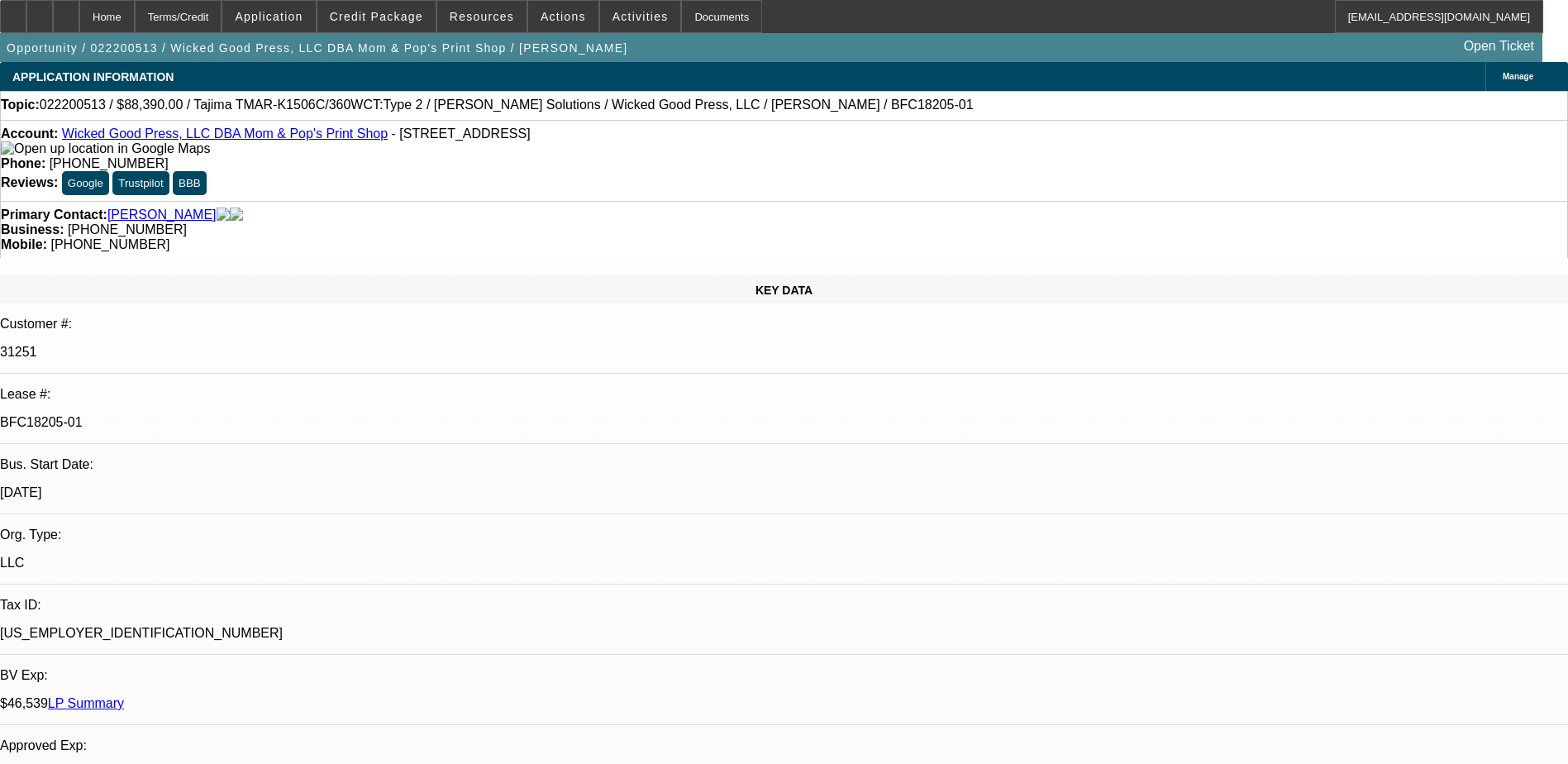
select select "6"
select select "1"
select select "6"
